Goal: Navigation & Orientation: Find specific page/section

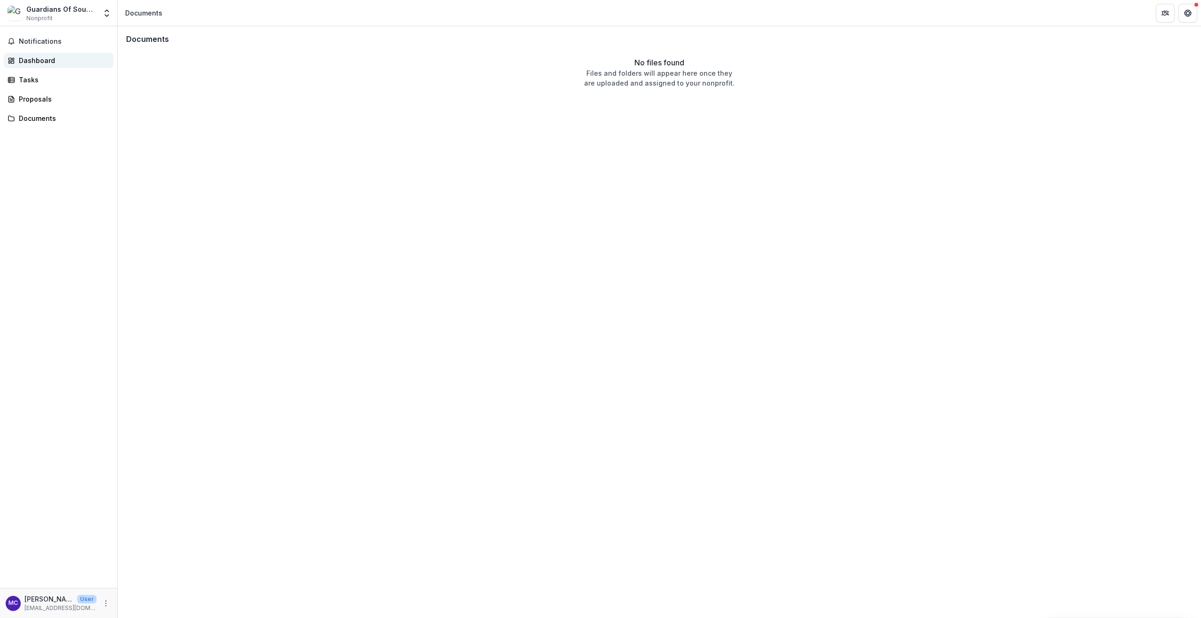
click at [34, 60] on div "Dashboard" at bounding box center [62, 61] width 87 height 10
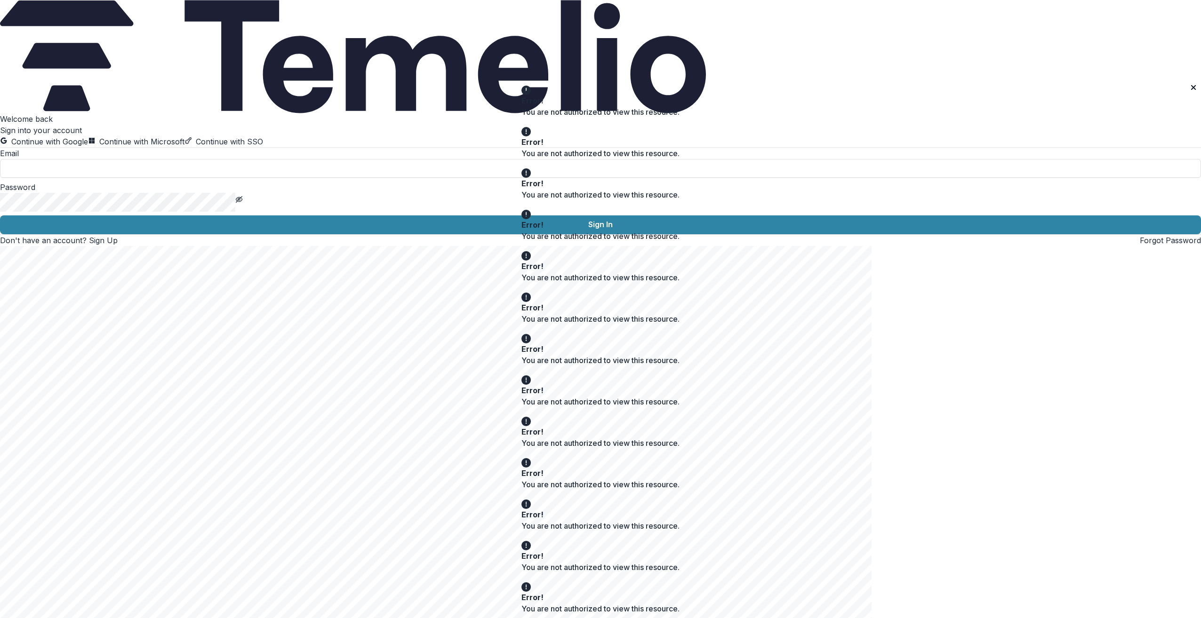
type input "**********"
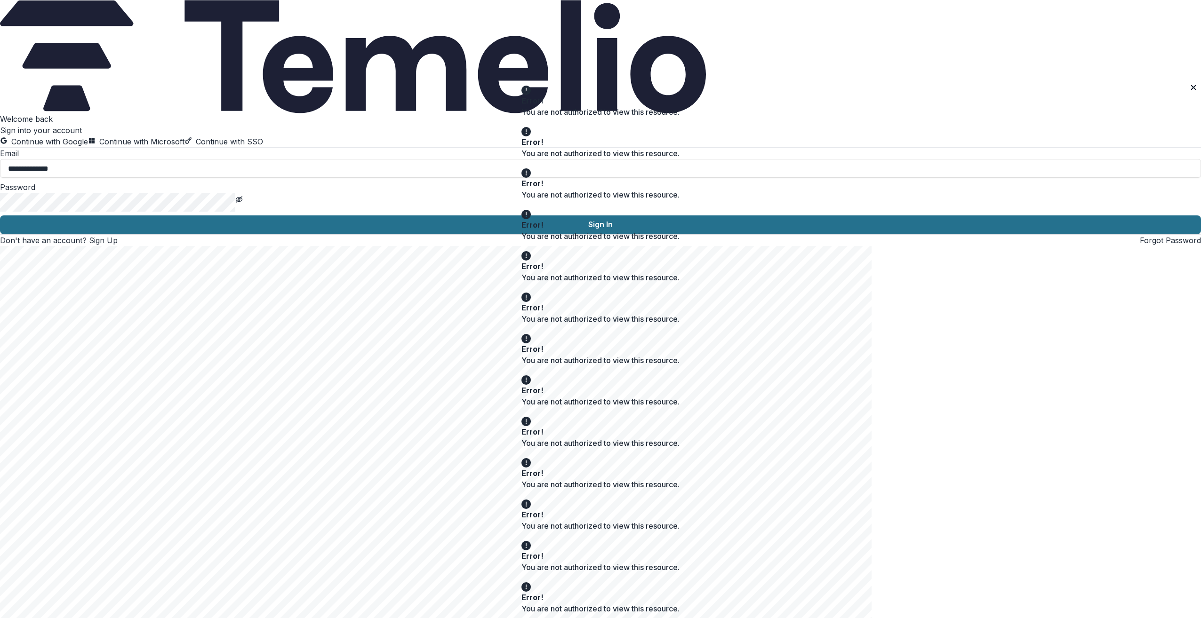
click at [157, 234] on button "Sign In" at bounding box center [600, 225] width 1201 height 19
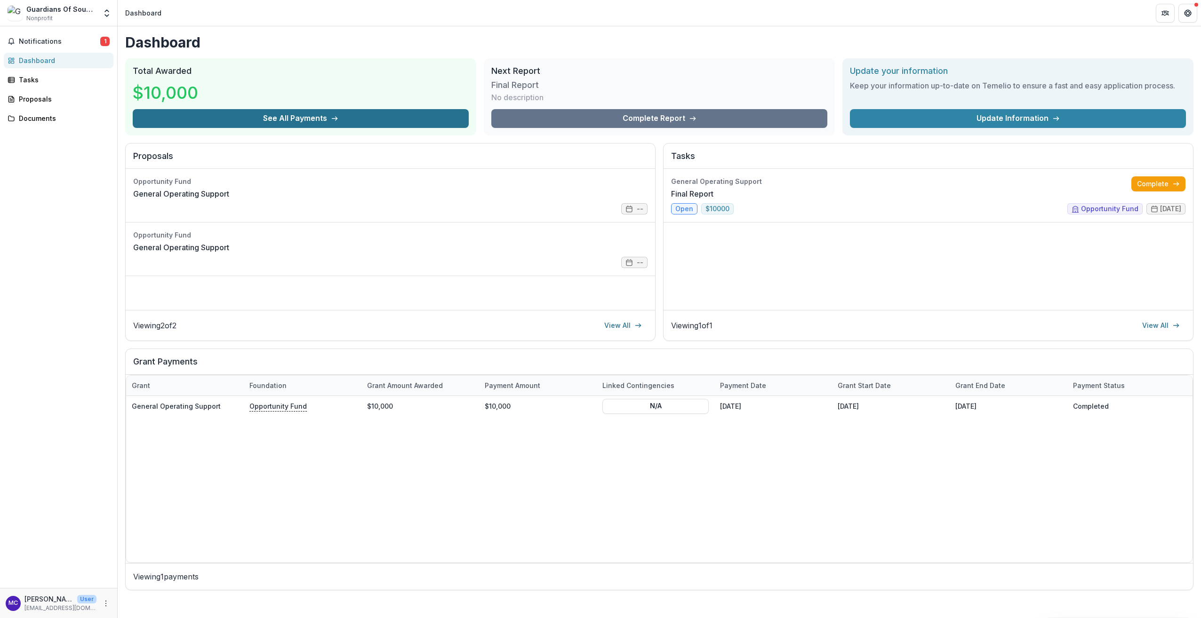
click at [289, 117] on button "See All Payments" at bounding box center [301, 118] width 336 height 19
click at [32, 78] on div "Tasks" at bounding box center [62, 80] width 87 height 10
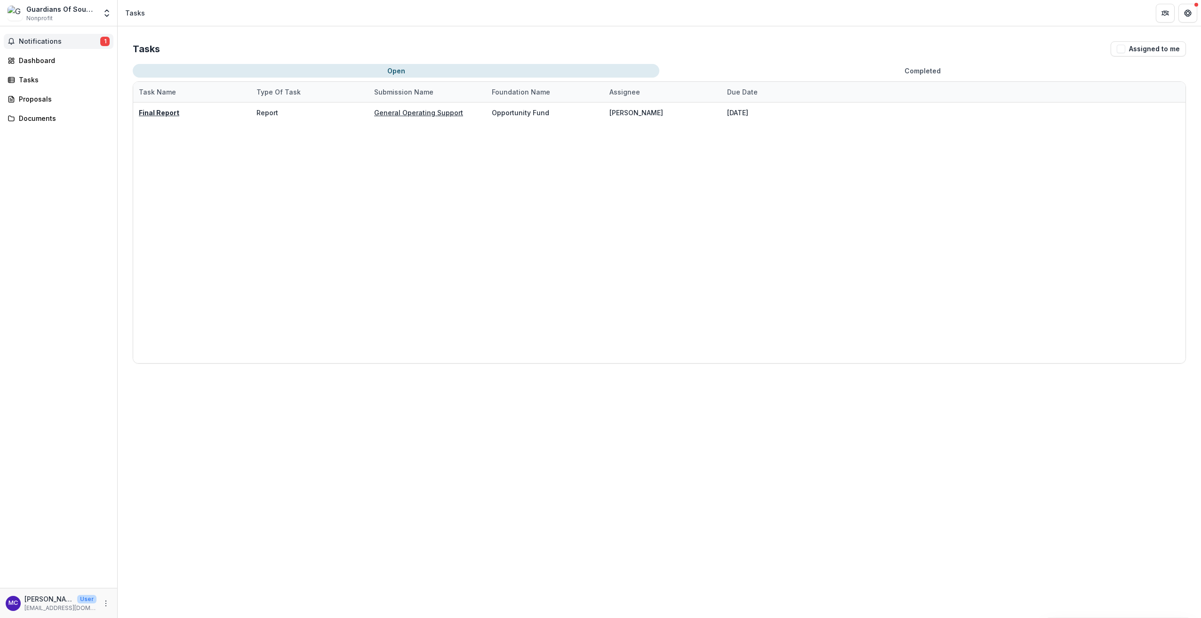
click at [34, 42] on span "Notifications" at bounding box center [59, 42] width 81 height 8
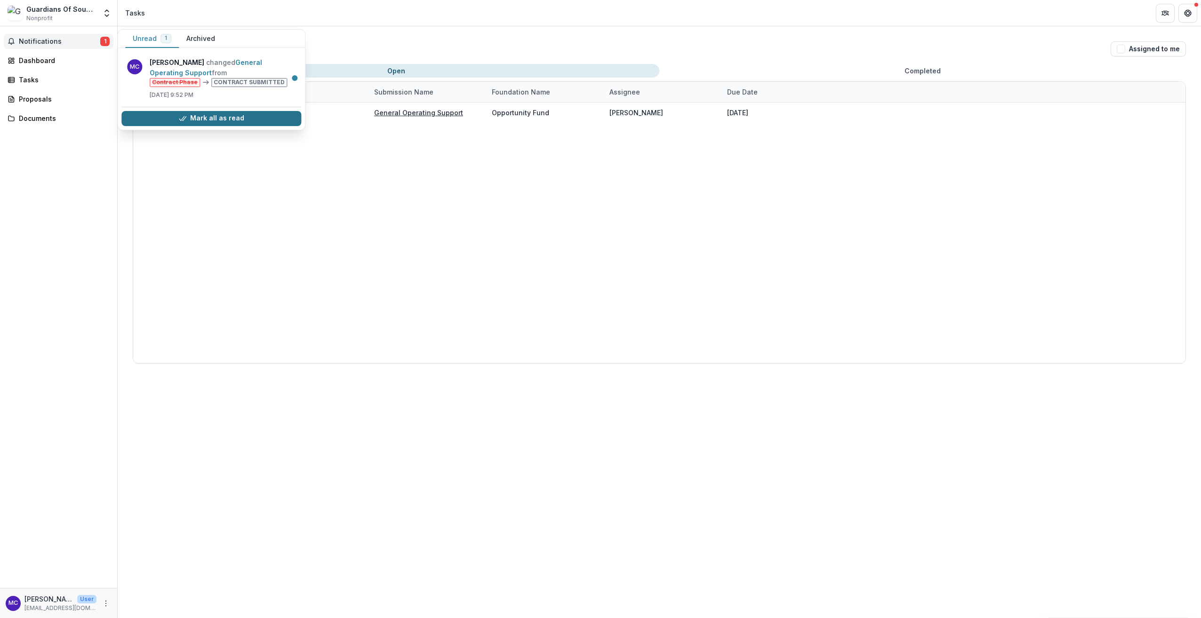
click at [240, 120] on button "Mark all as read" at bounding box center [211, 118] width 180 height 15
